Goal: Transaction & Acquisition: Purchase product/service

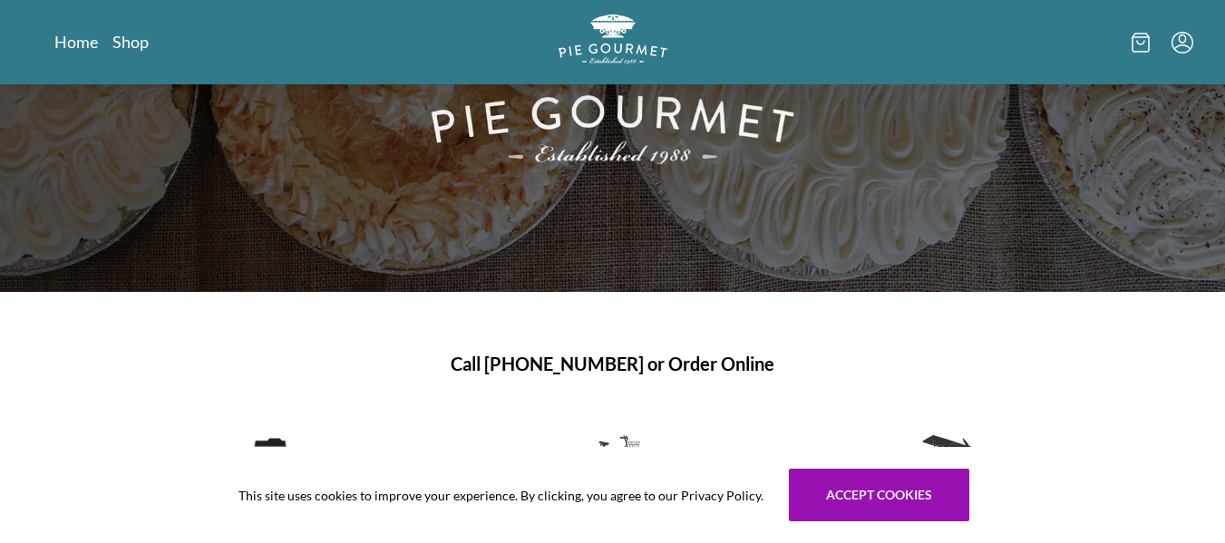
scroll to position [260, 0]
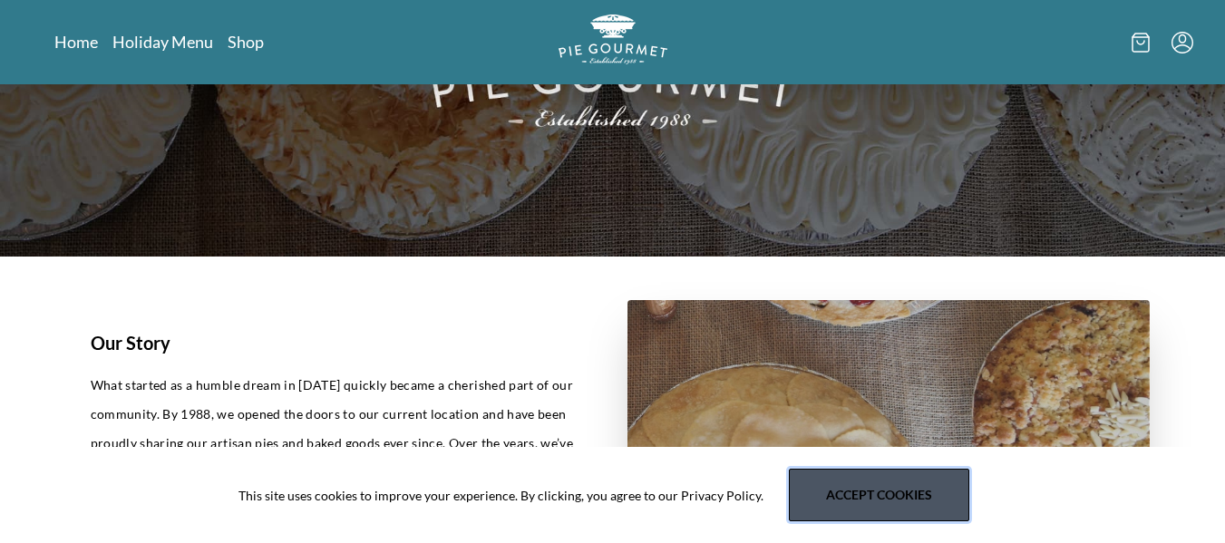
click at [872, 492] on button "Accept cookies" at bounding box center [879, 495] width 180 height 53
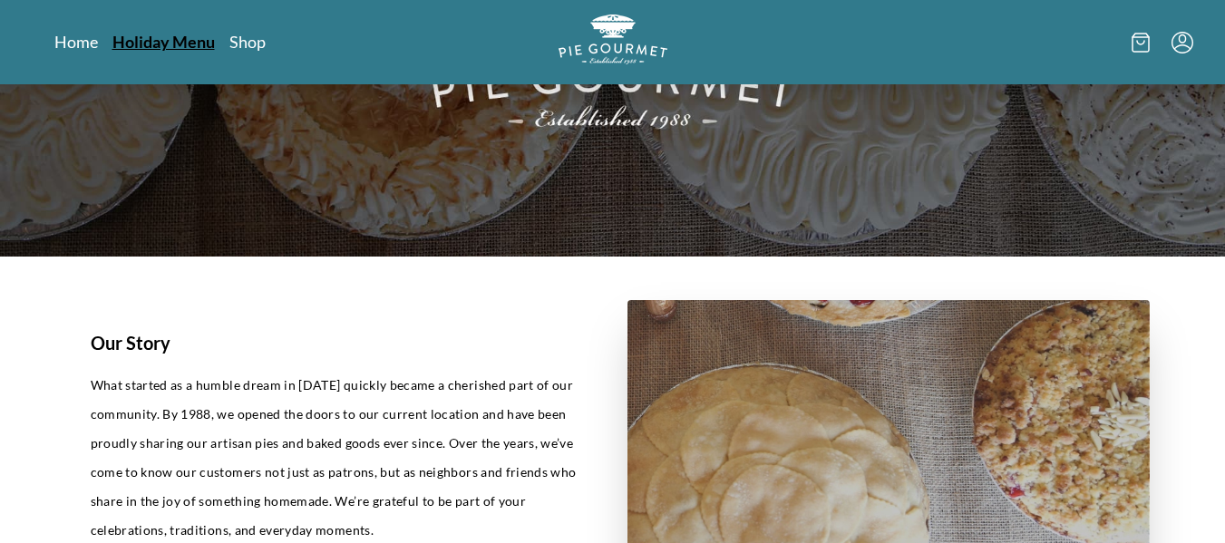
click at [166, 44] on link "Holiday Menu" at bounding box center [163, 42] width 102 height 22
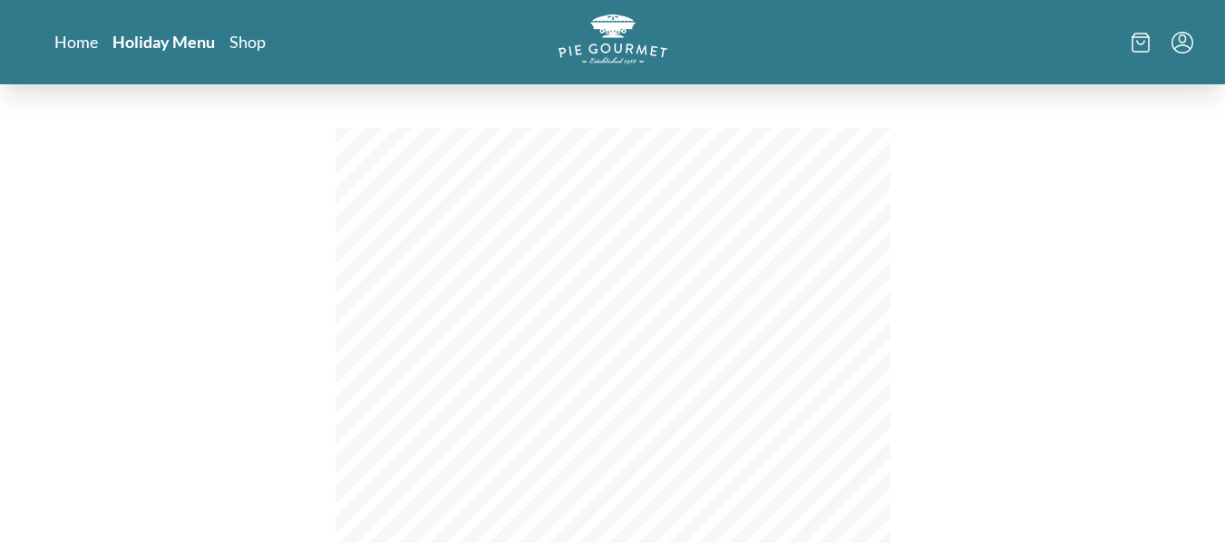
scroll to position [5, 0]
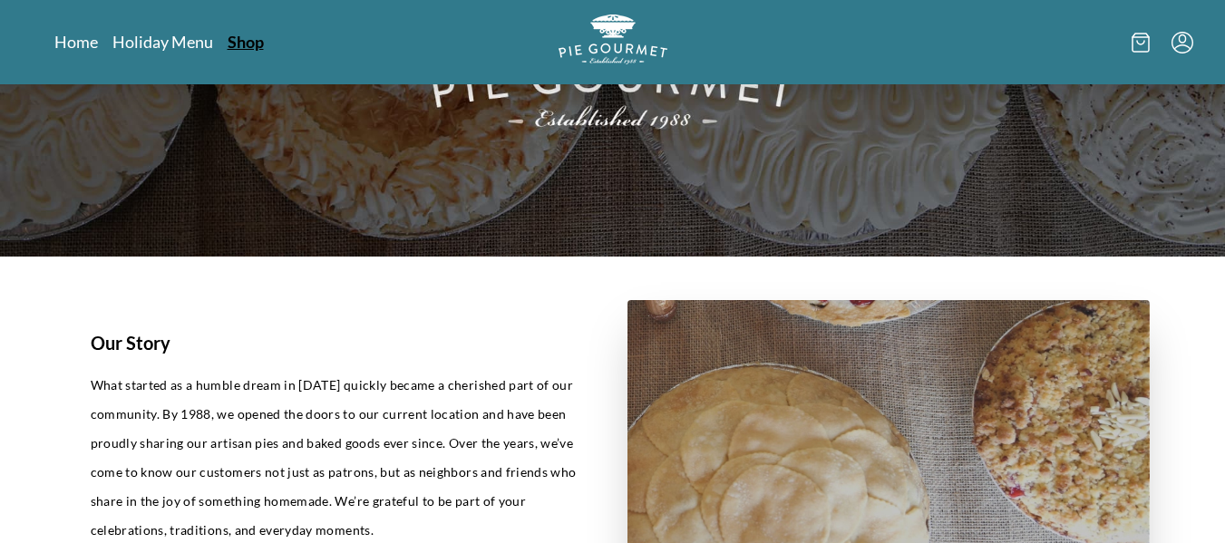
click at [237, 37] on link "Shop" at bounding box center [246, 42] width 36 height 22
